Goal: Task Accomplishment & Management: Complete application form

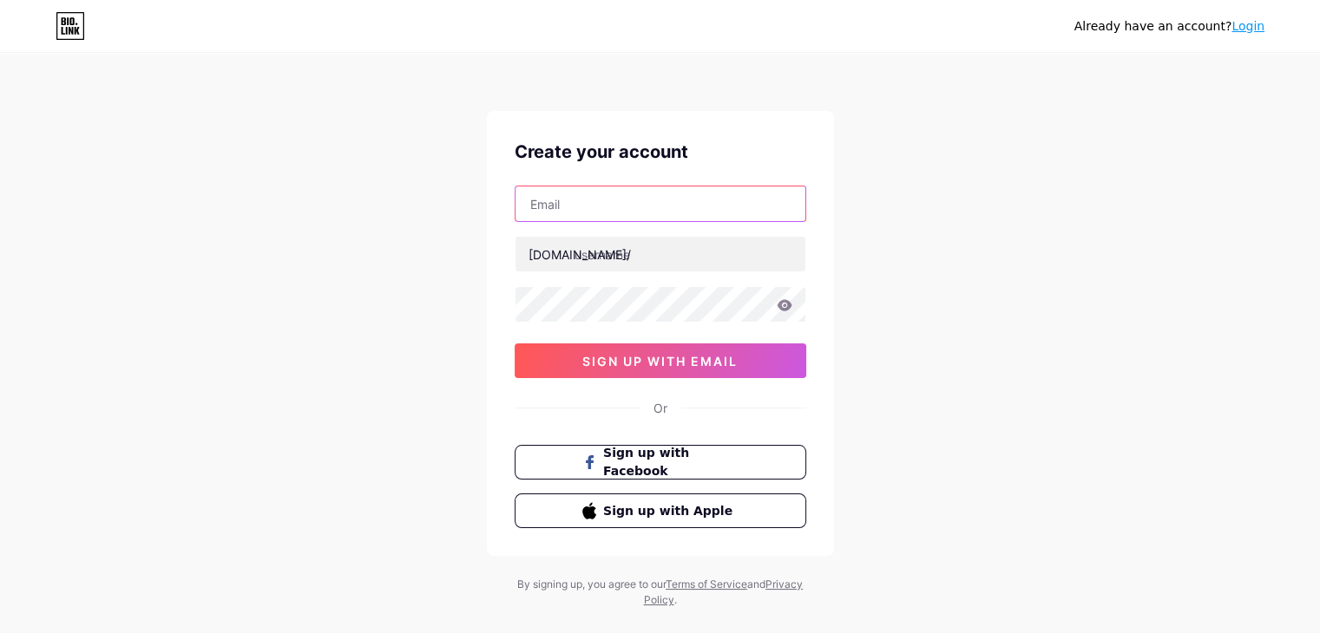
click at [559, 195] on input "text" at bounding box center [660, 204] width 290 height 35
type input "[EMAIL_ADDRESS][DOMAIN_NAME]"
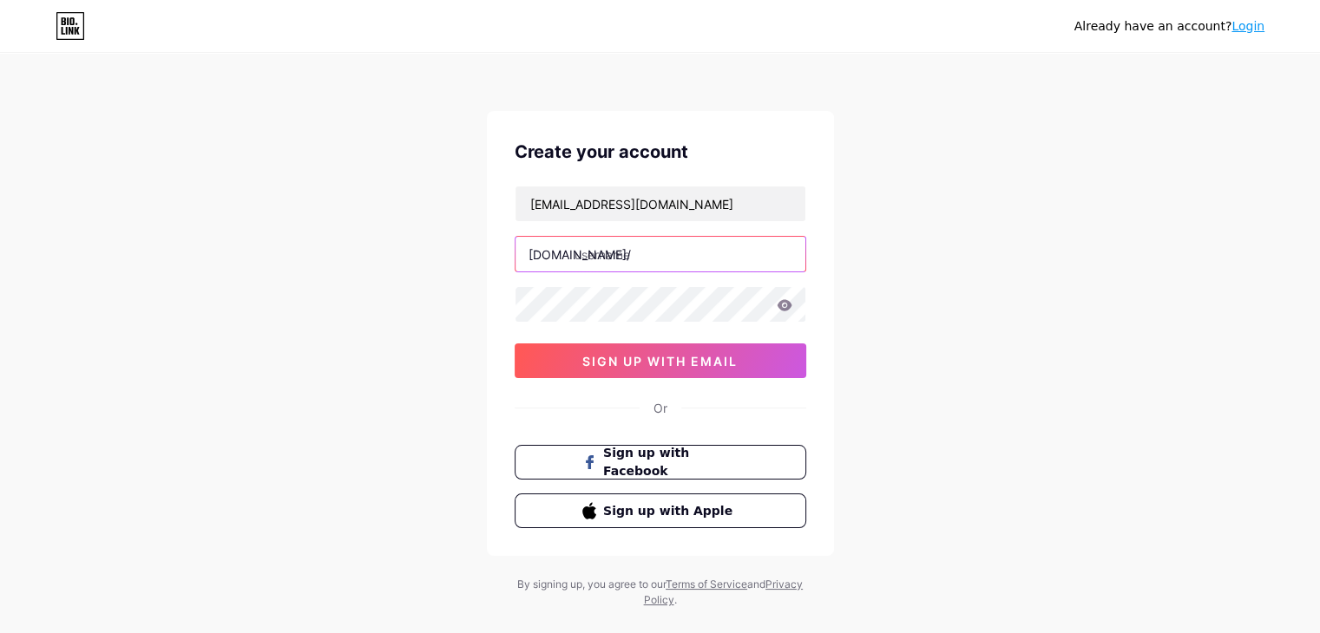
click at [652, 261] on input "text" at bounding box center [660, 254] width 290 height 35
click at [636, 266] on input "text" at bounding box center [660, 254] width 290 height 35
paste input "currentaffairstoday11"
type input "currentaffairstoday11"
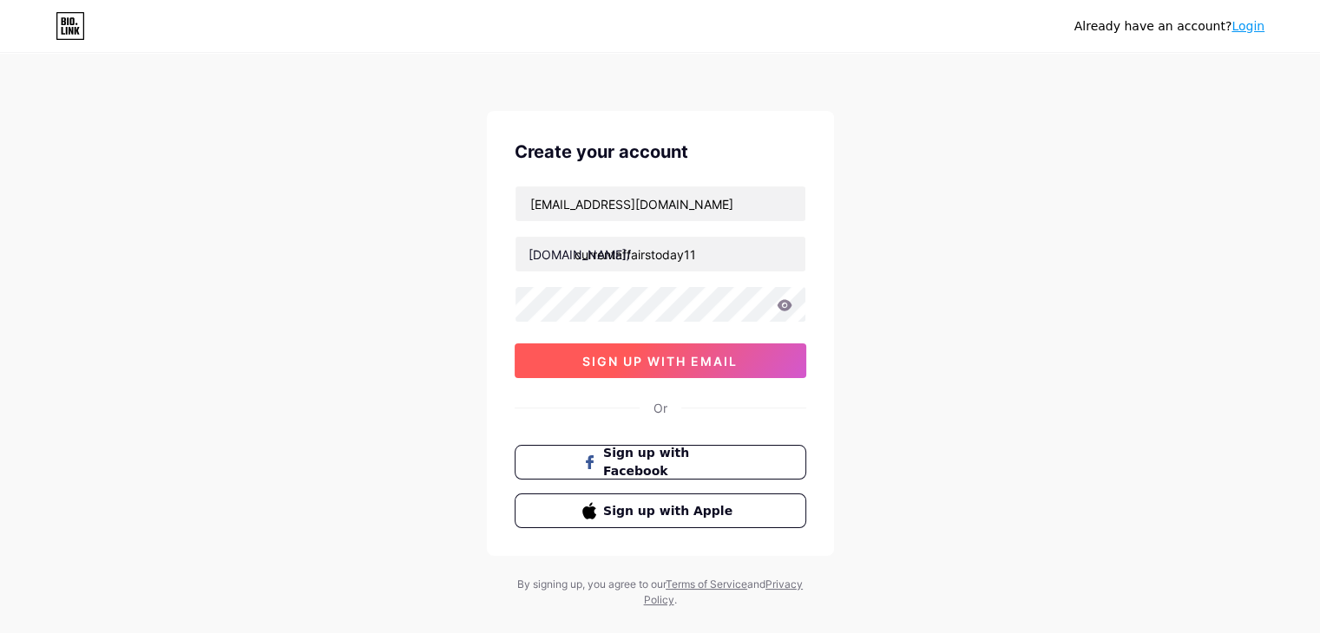
click at [625, 362] on span "sign up with email" at bounding box center [659, 361] width 155 height 15
click at [661, 359] on span at bounding box center [660, 360] width 19 height 19
